Goal: Task Accomplishment & Management: Manage account settings

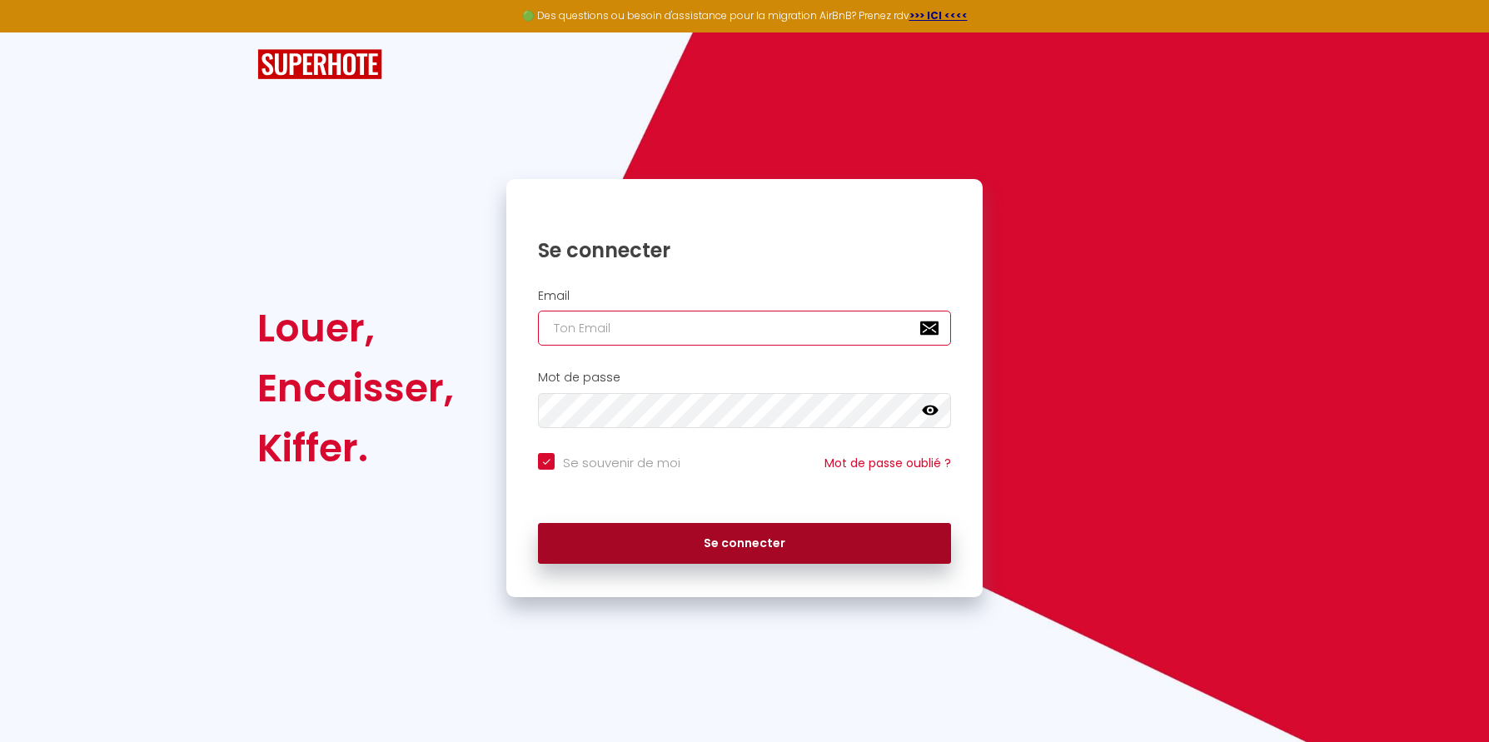
type input "[EMAIL_ADDRESS][DOMAIN_NAME]"
click at [700, 558] on button "Se connecter" at bounding box center [744, 544] width 413 height 42
checkbox input "true"
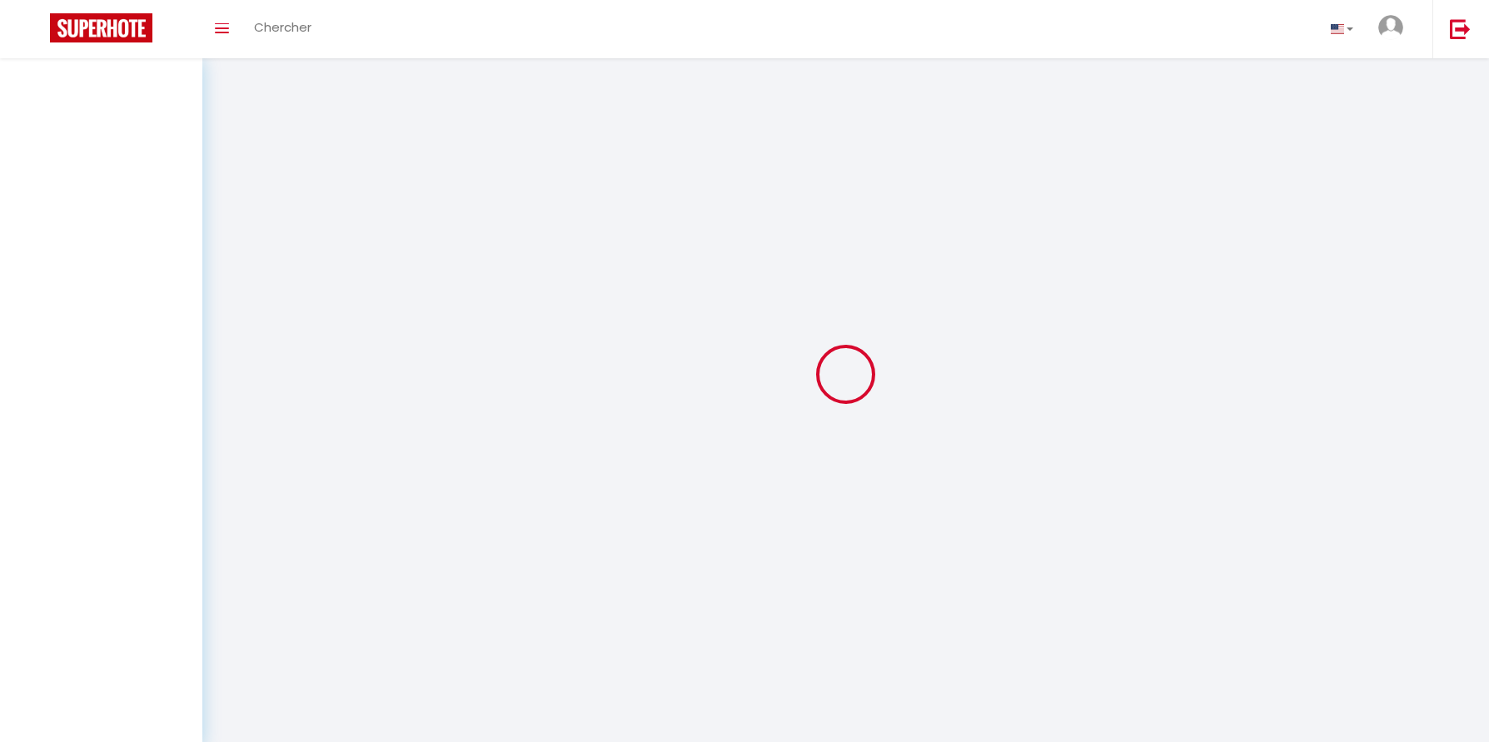
select select
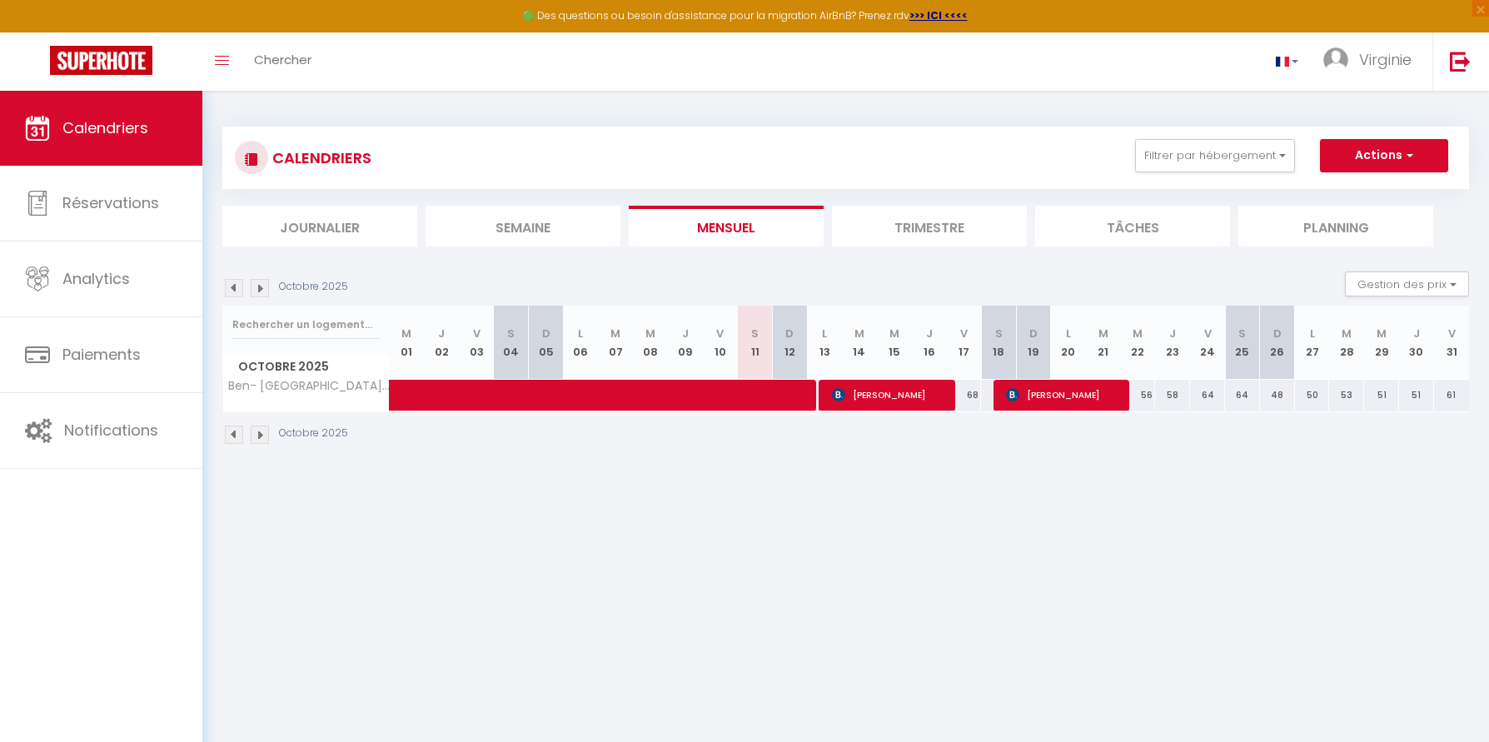
select select
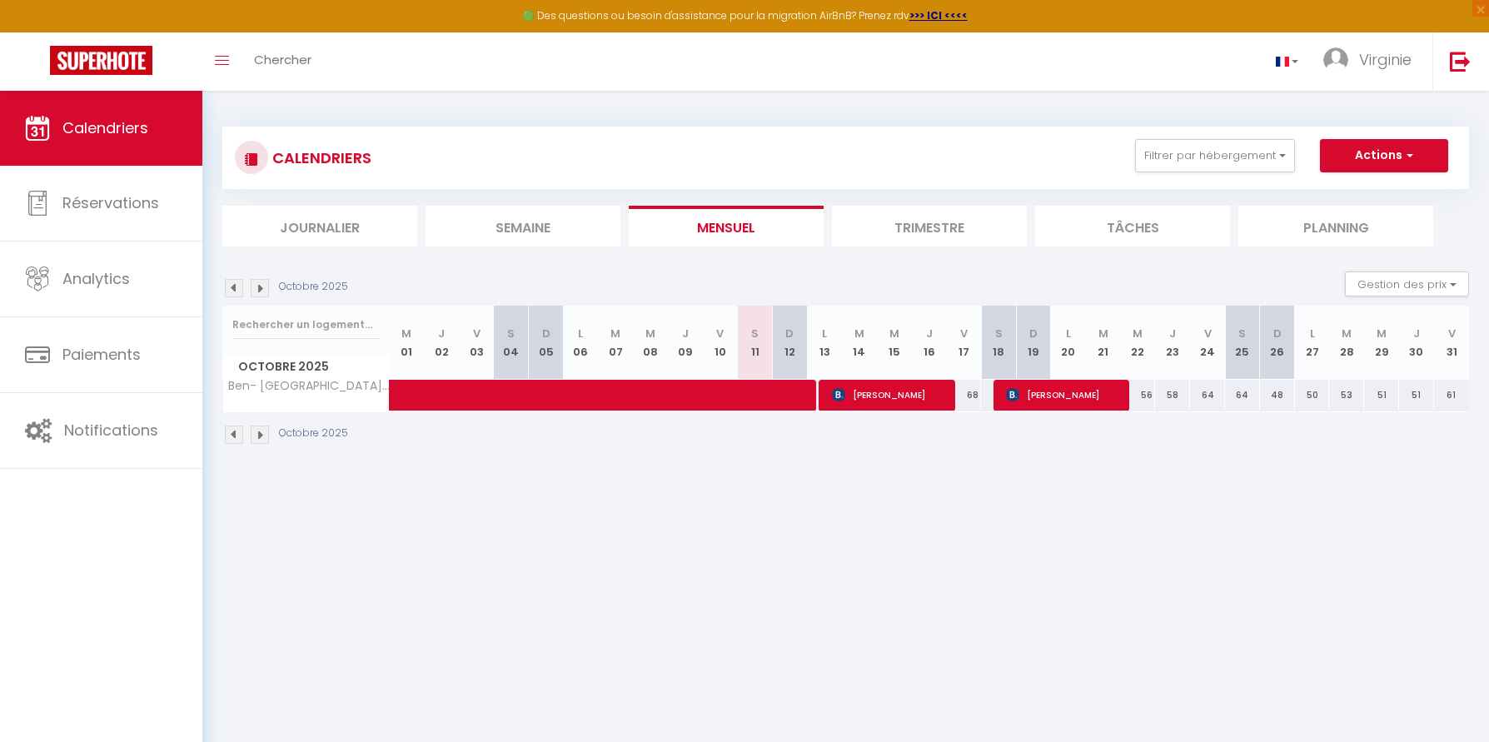
select select
click at [1095, 395] on span "[PERSON_NAME]" at bounding box center [1064, 395] width 117 height 32
select select "OK"
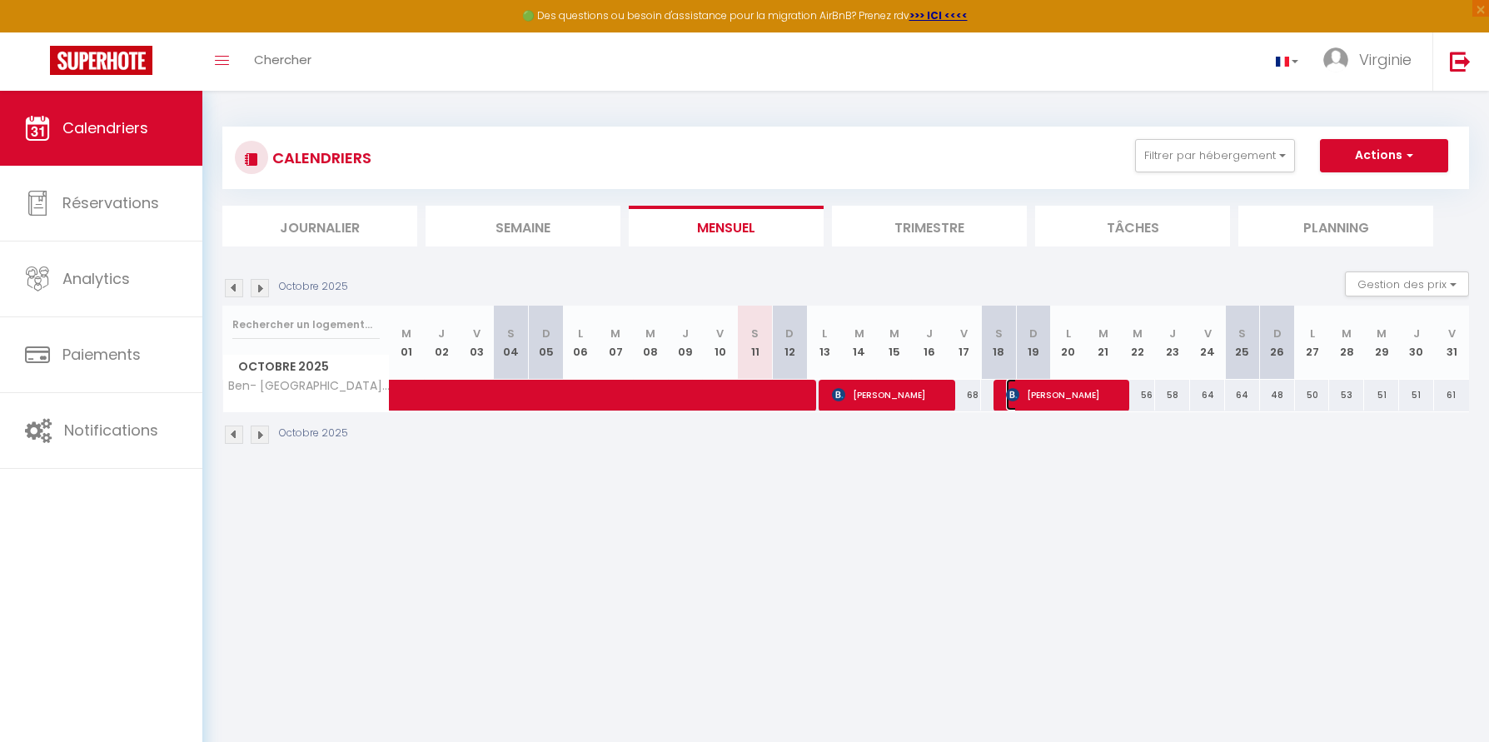
select select "0"
select select "1"
select select
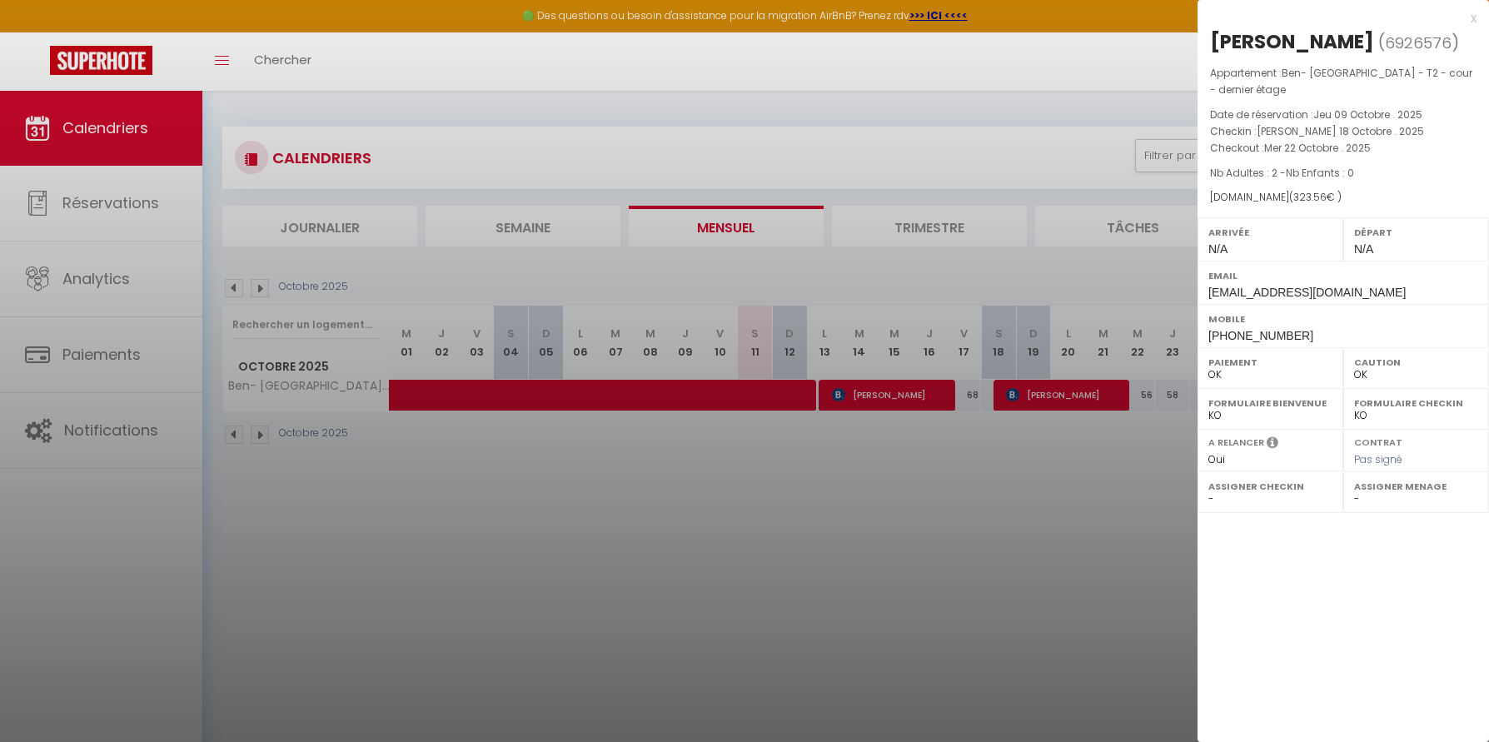
click at [913, 387] on div at bounding box center [744, 371] width 1489 height 742
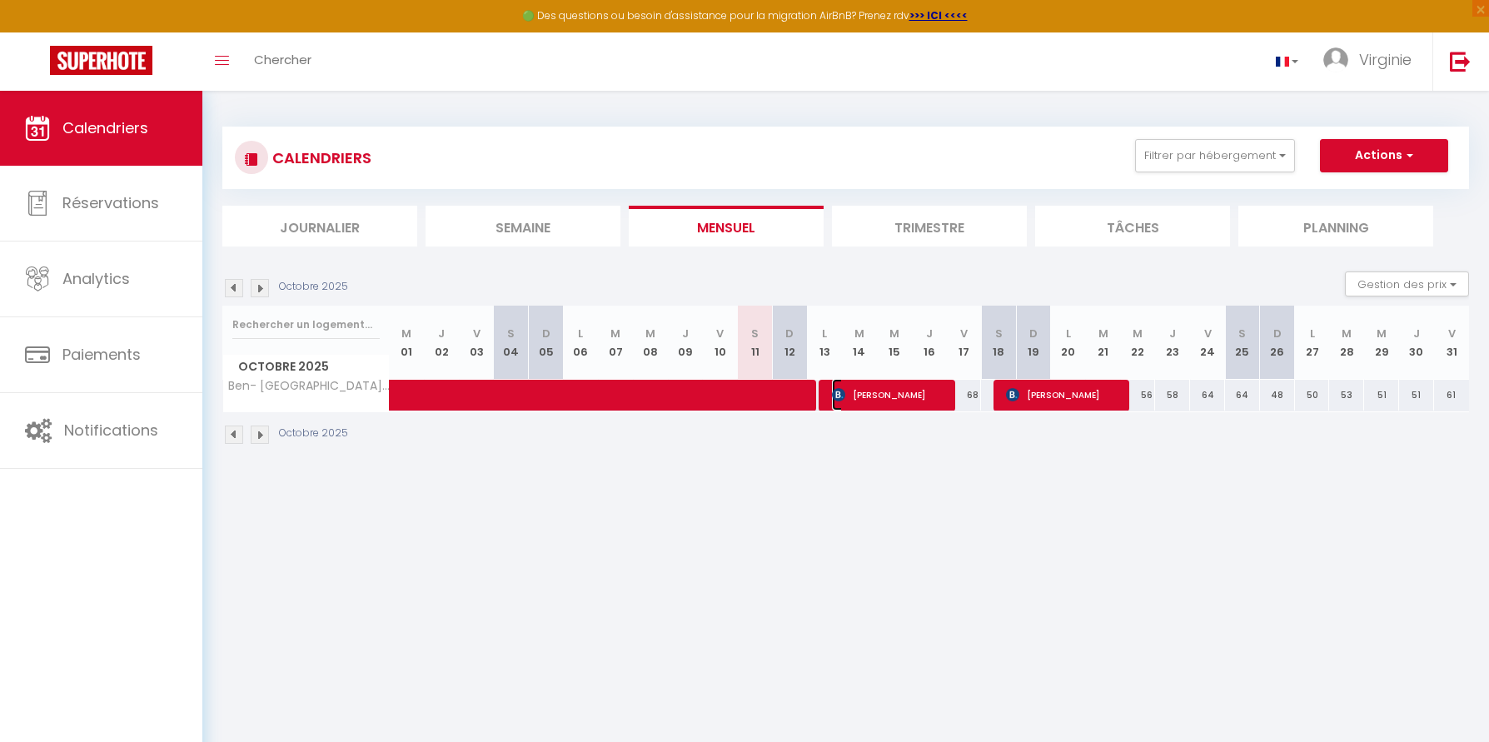
click at [896, 394] on span "[PERSON_NAME]" at bounding box center [890, 395] width 117 height 32
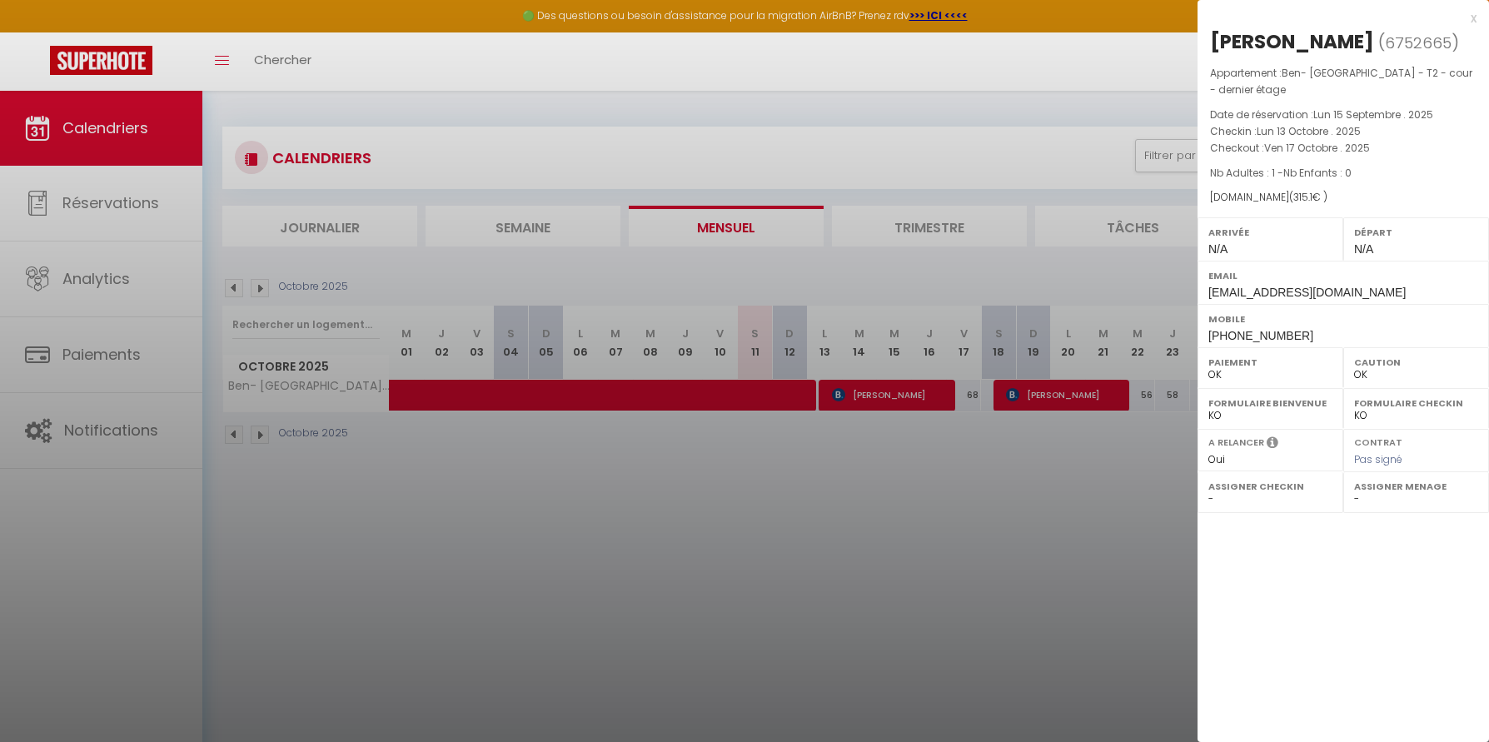
click at [1031, 397] on div at bounding box center [744, 371] width 1489 height 742
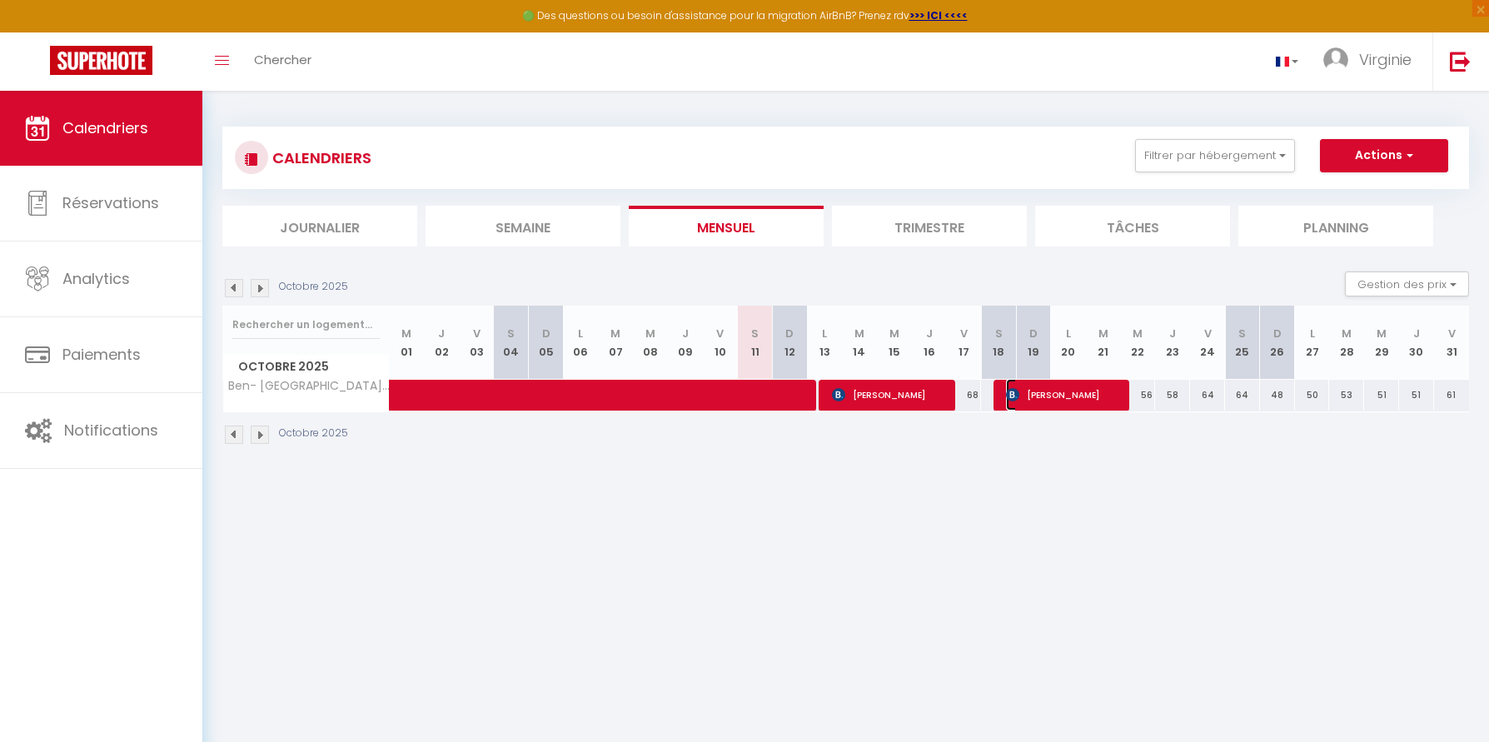
click at [1070, 400] on span "[PERSON_NAME]" at bounding box center [1064, 395] width 117 height 32
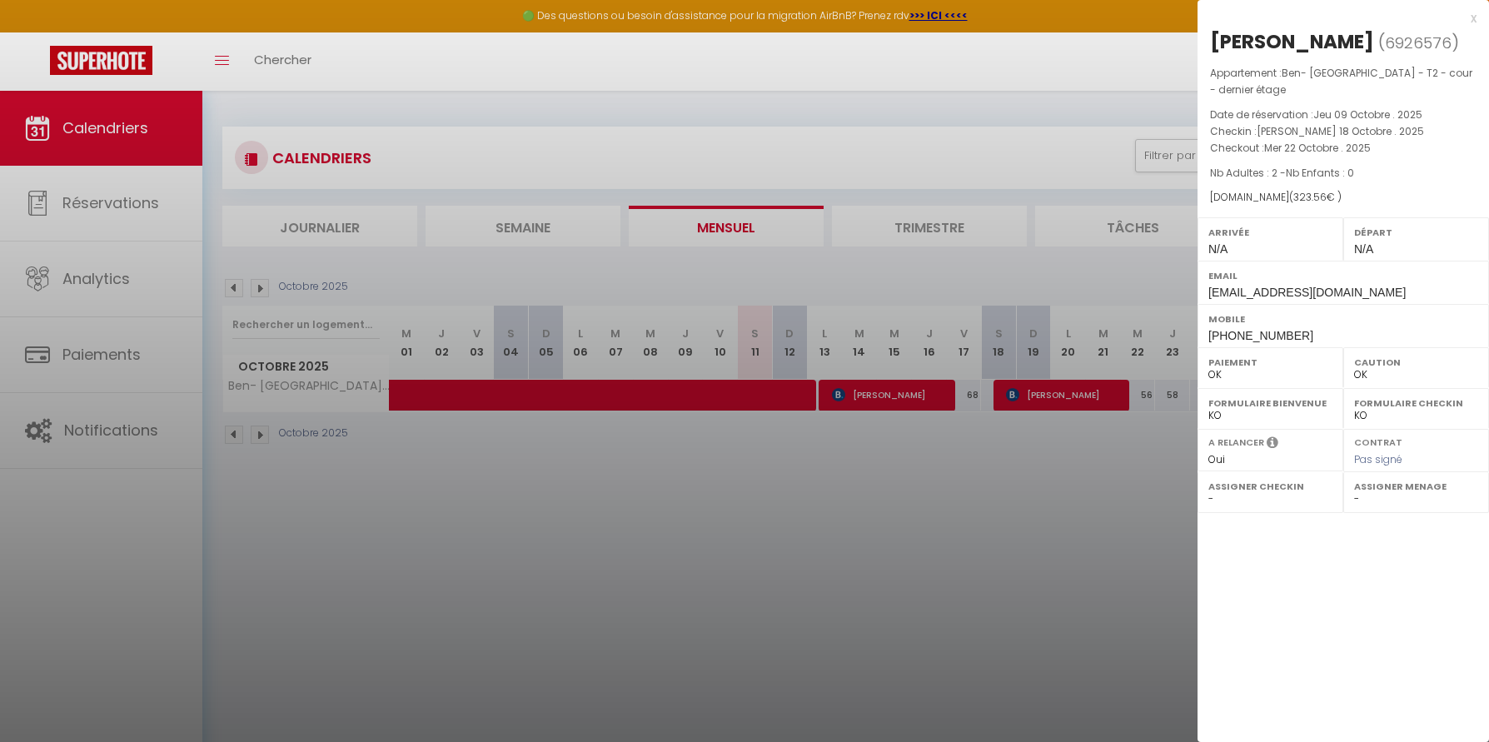
click at [889, 401] on div at bounding box center [744, 371] width 1489 height 742
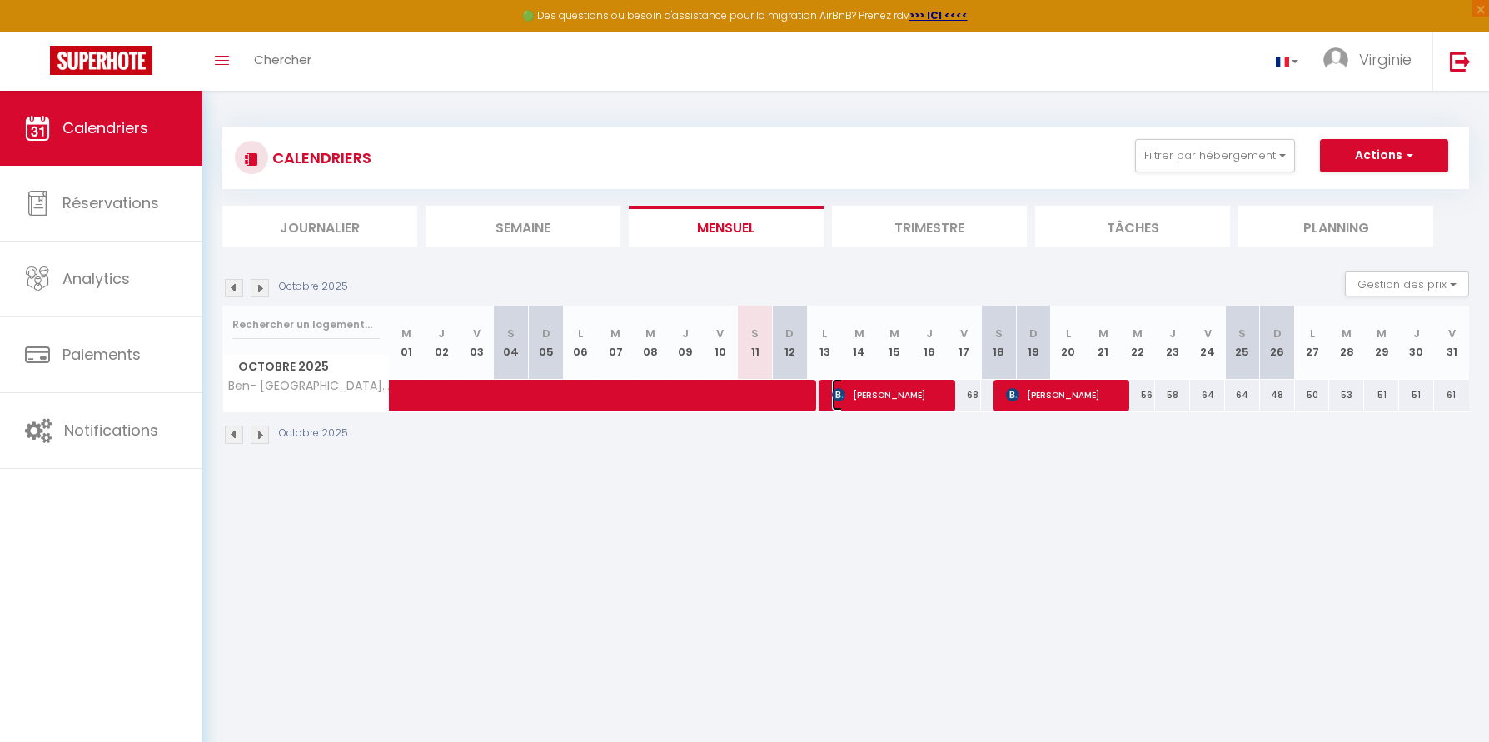
click at [912, 400] on span "[PERSON_NAME]" at bounding box center [890, 395] width 117 height 32
click at [1042, 403] on span "[PERSON_NAME]" at bounding box center [1064, 395] width 117 height 32
select select "OK"
select select "0"
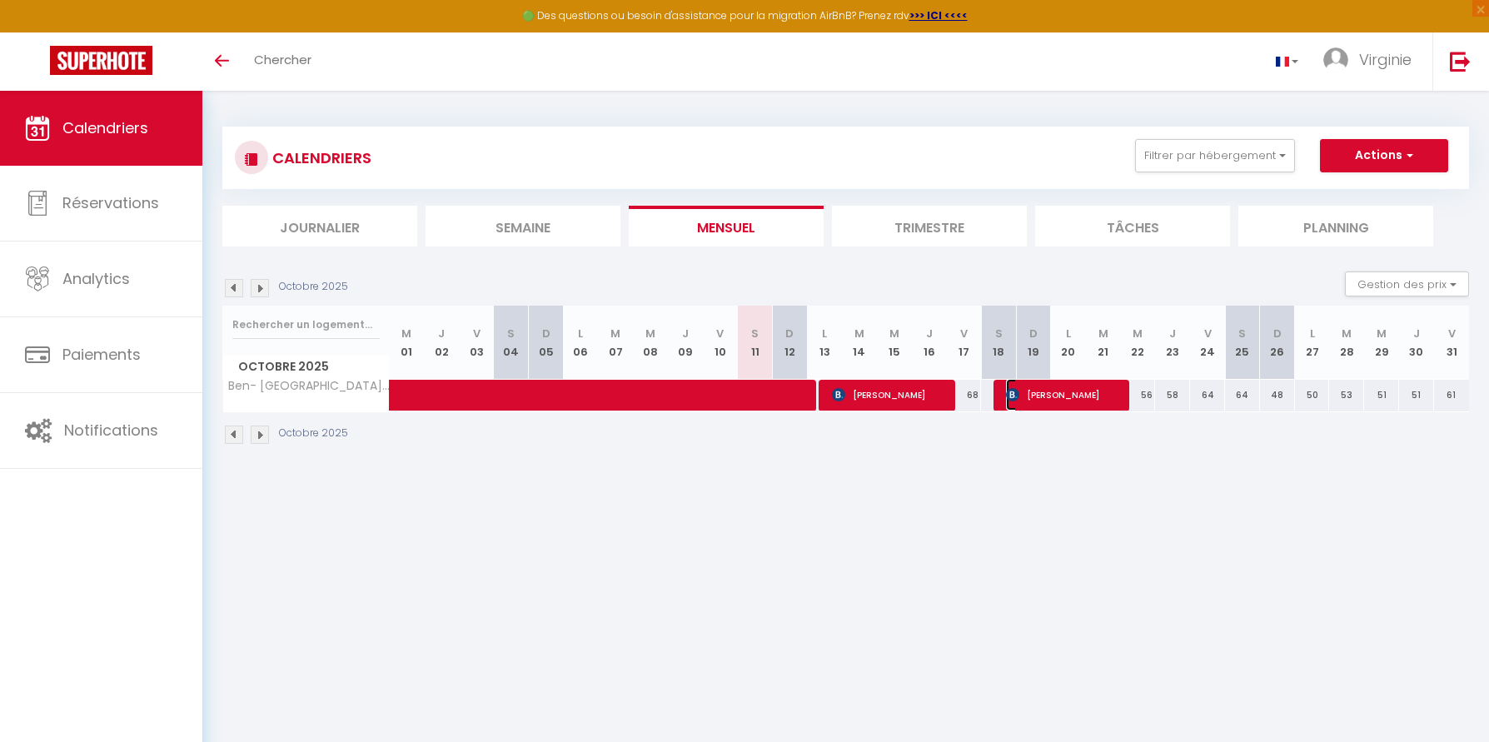
select select "0"
select select "1"
select select
